Goal: Communication & Community: Answer question/provide support

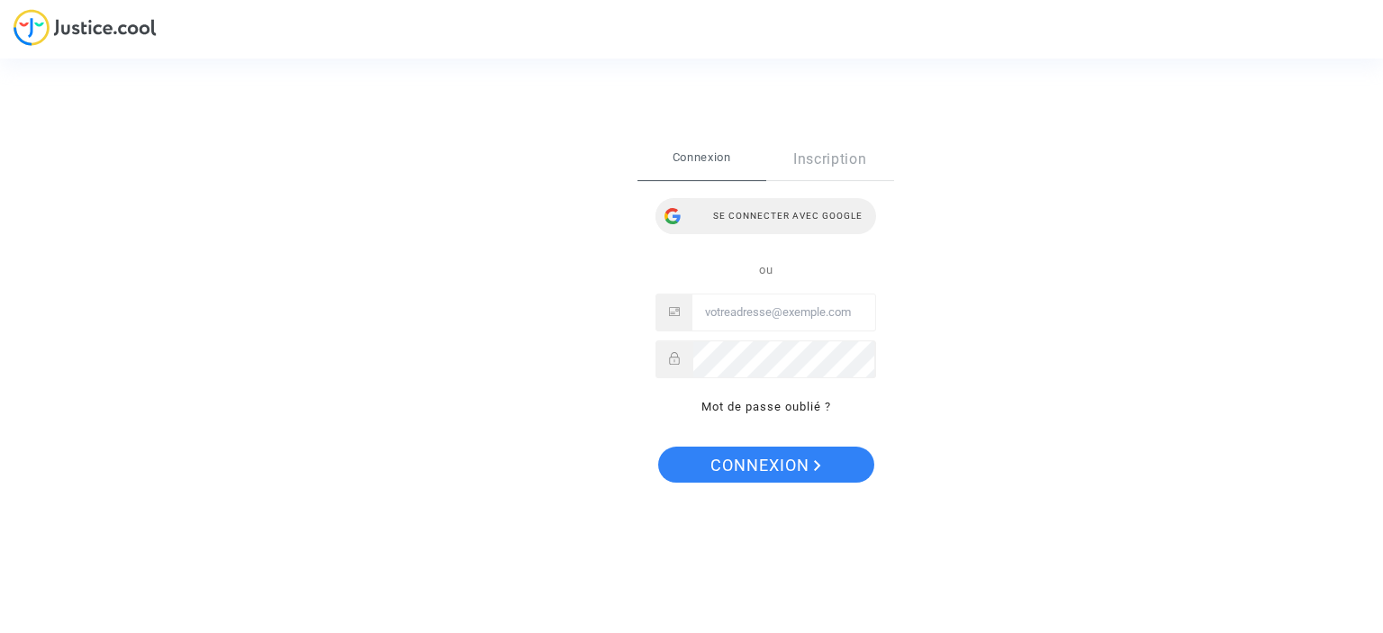
click at [784, 209] on div "Se connecter avec Google" at bounding box center [766, 216] width 221 height 36
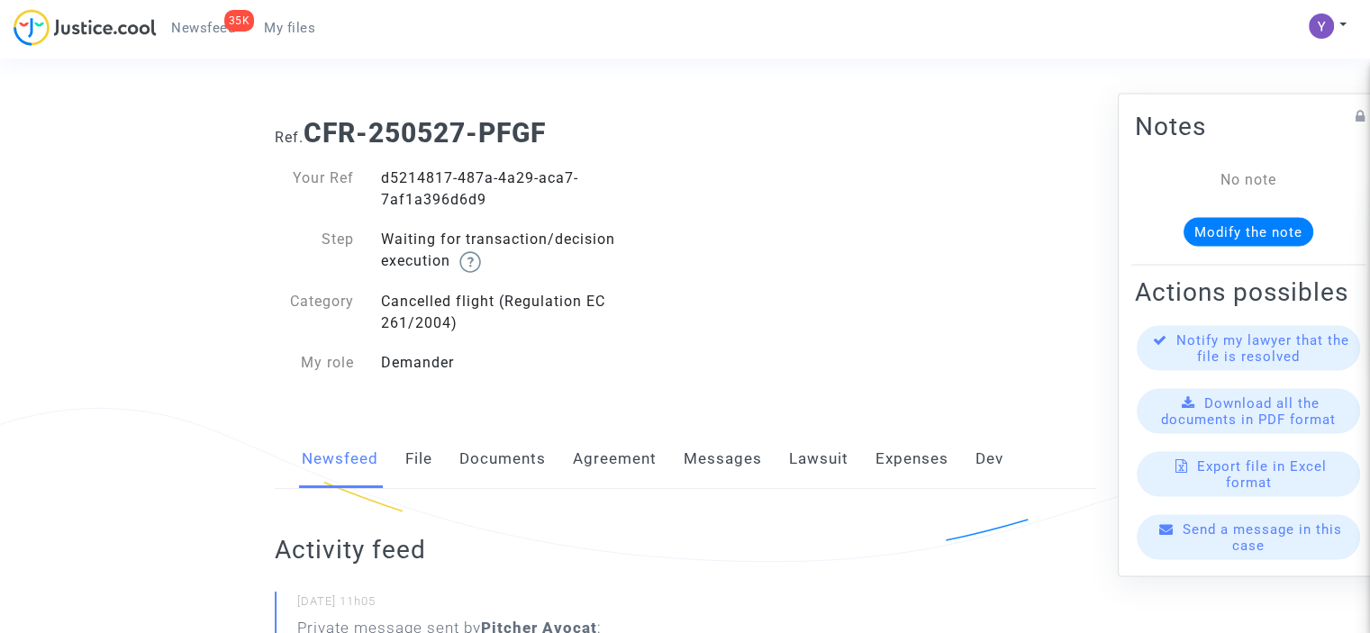
click at [1227, 553] on span "Send a message in this case" at bounding box center [1261, 537] width 159 height 32
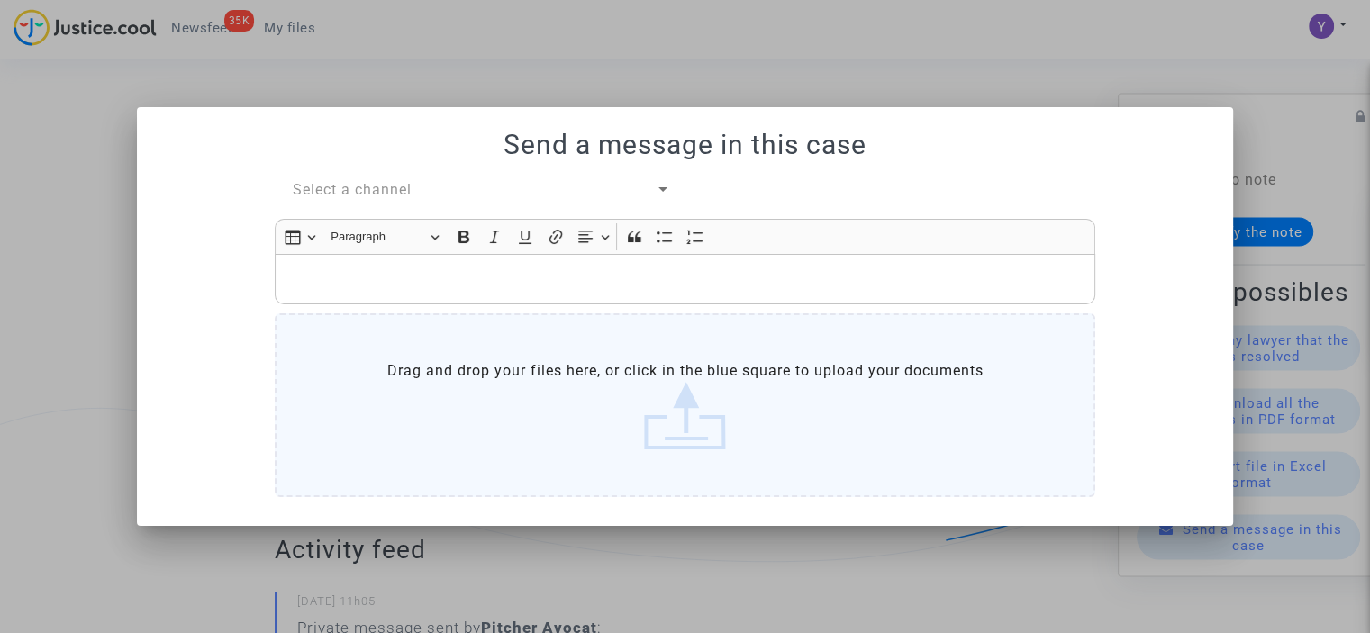
click at [651, 186] on div "Select a channel" at bounding box center [474, 190] width 363 height 22
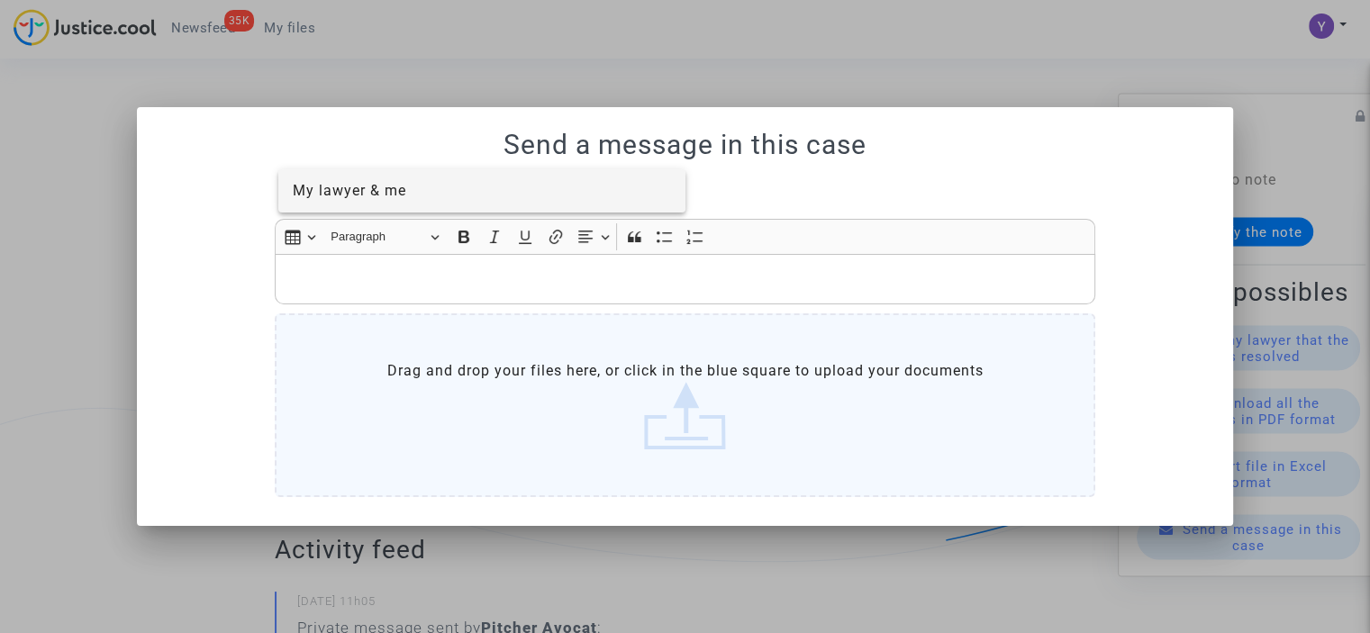
click at [385, 187] on span "My lawyer & me" at bounding box center [349, 190] width 113 height 17
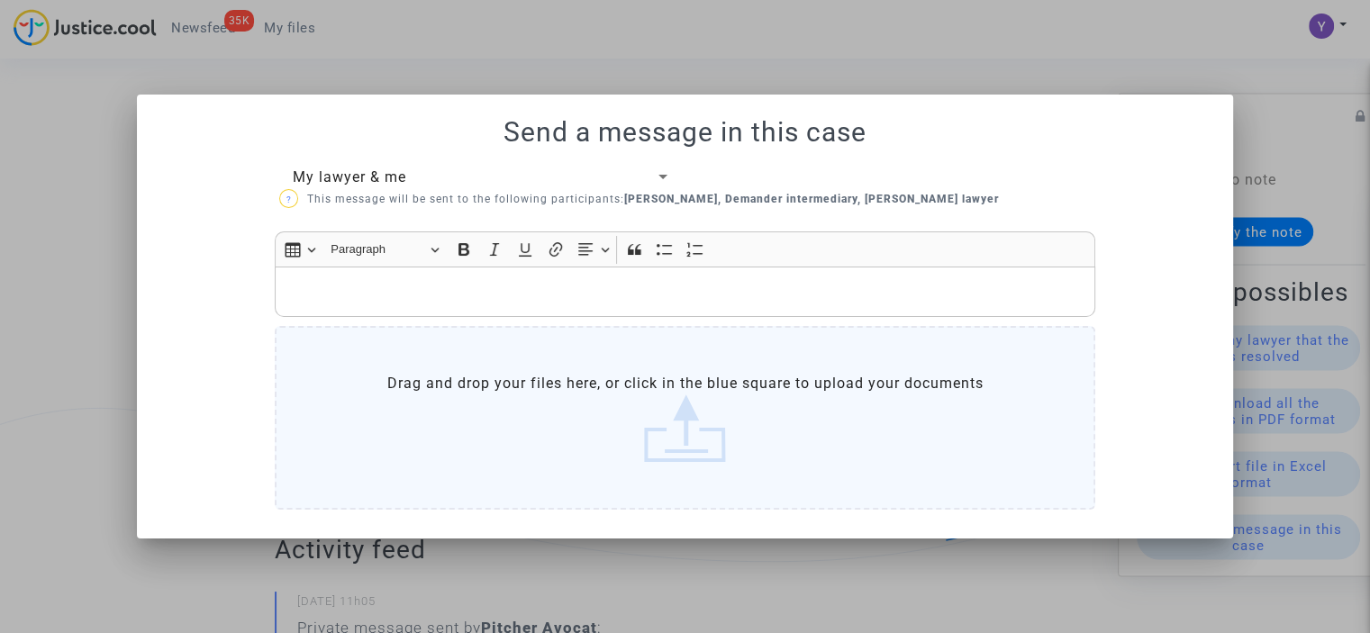
click at [378, 284] on p "Rich Text Editor, main" at bounding box center [685, 292] width 801 height 23
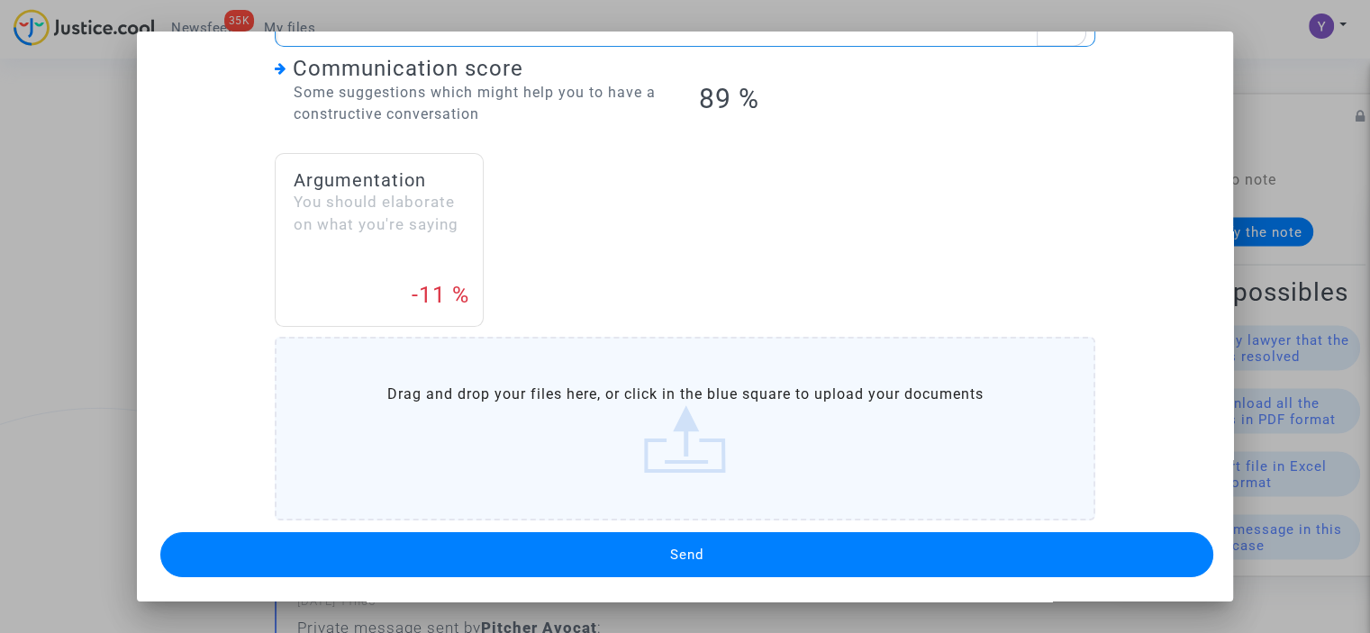
scroll to position [258, 0]
click at [594, 539] on button "Send" at bounding box center [686, 554] width 1053 height 45
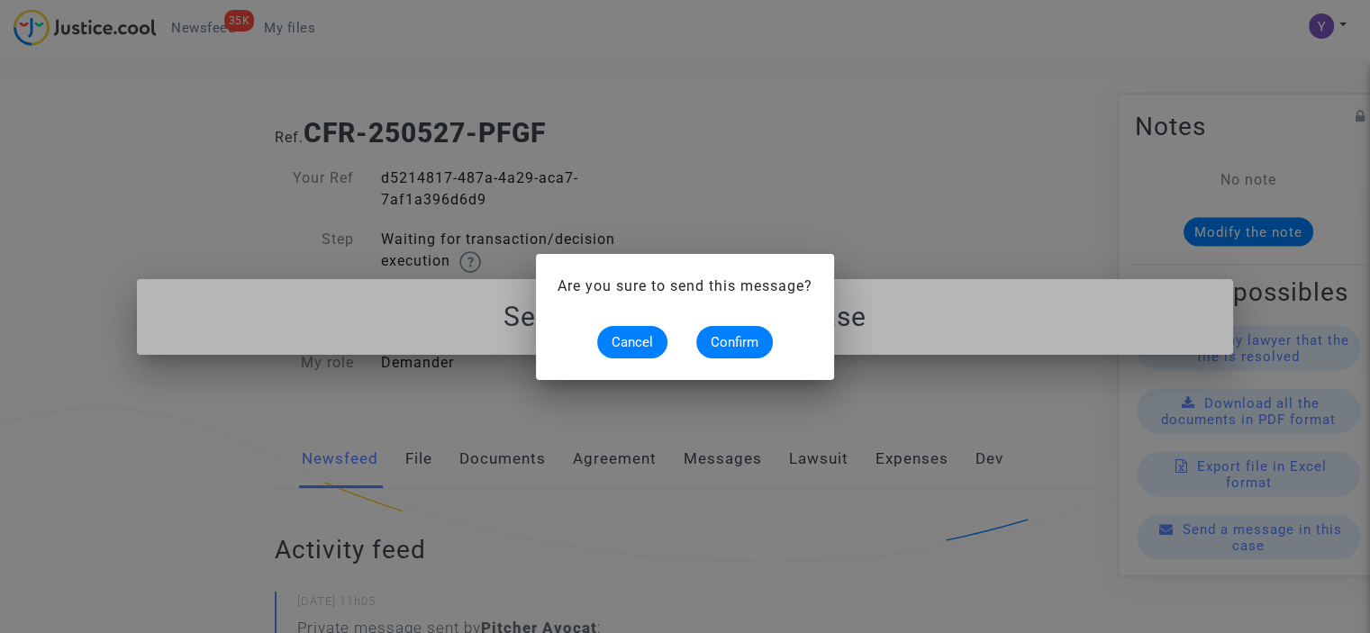
scroll to position [0, 0]
click at [744, 353] on button "Confirm" at bounding box center [734, 342] width 77 height 32
